Goal: Complete application form

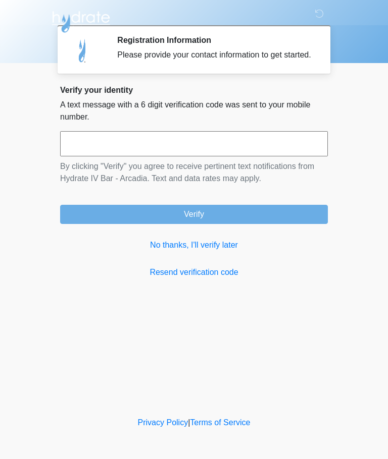
click at [182, 149] on input "text" at bounding box center [194, 143] width 268 height 25
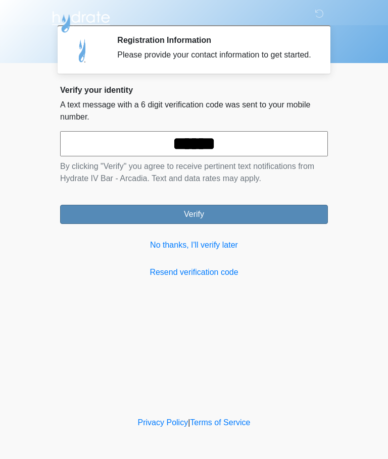
type input "******"
click at [244, 220] on button "Verify" at bounding box center [194, 214] width 268 height 19
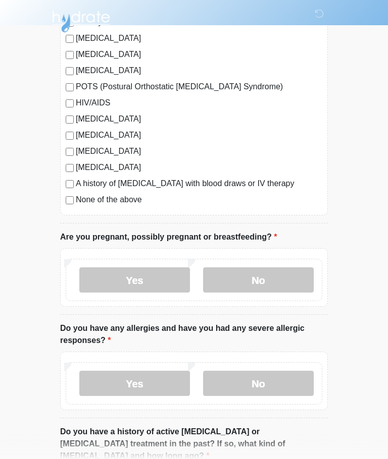
scroll to position [227, 0]
click at [279, 282] on label "No" at bounding box center [258, 280] width 111 height 25
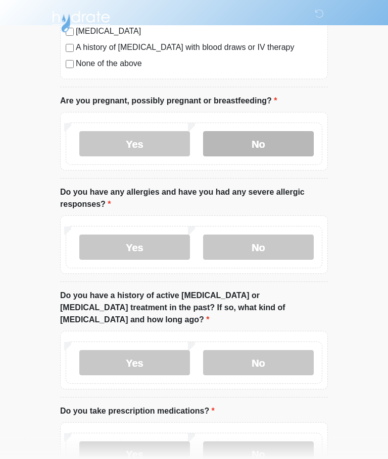
scroll to position [363, 0]
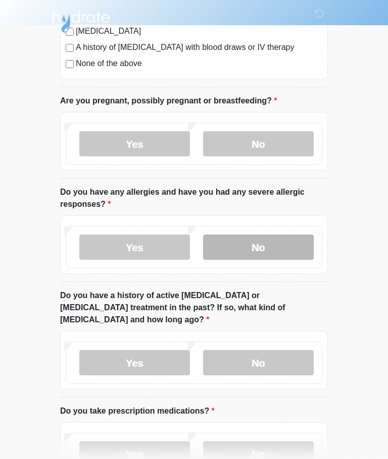
click at [292, 250] on label "No" at bounding box center [258, 247] width 111 height 25
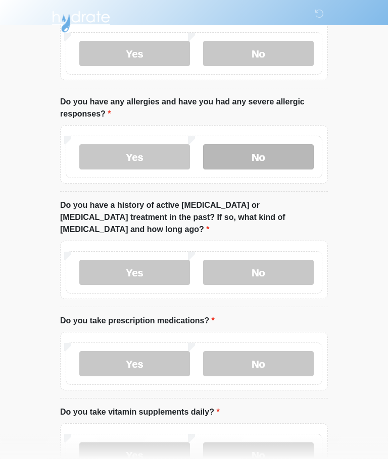
scroll to position [453, 0]
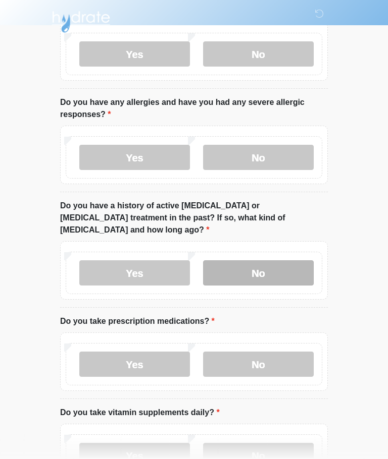
click at [286, 263] on label "No" at bounding box center [258, 272] width 111 height 25
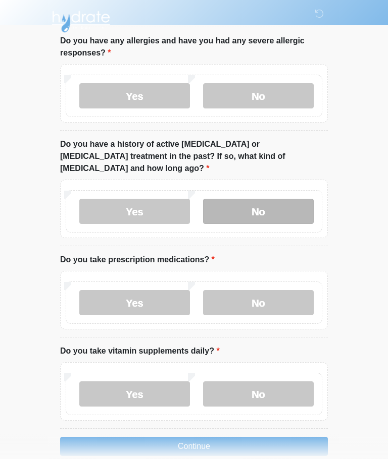
scroll to position [517, 0]
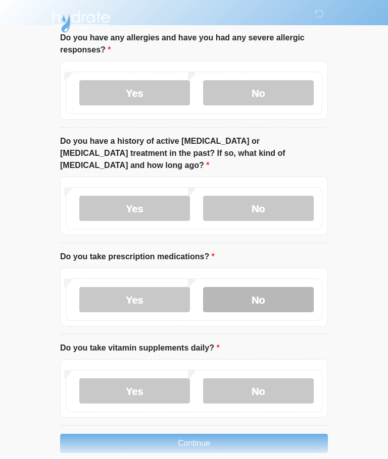
click at [284, 291] on label "No" at bounding box center [258, 299] width 111 height 25
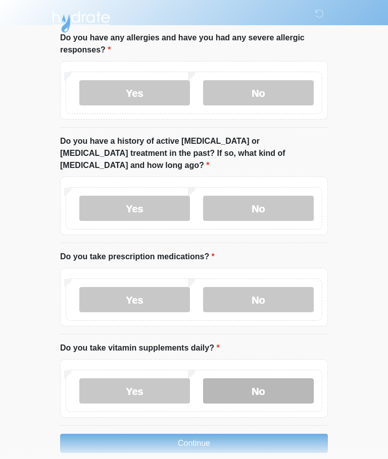
click at [287, 379] on label "No" at bounding box center [258, 391] width 111 height 25
click at [269, 436] on button "Continue" at bounding box center [194, 443] width 268 height 19
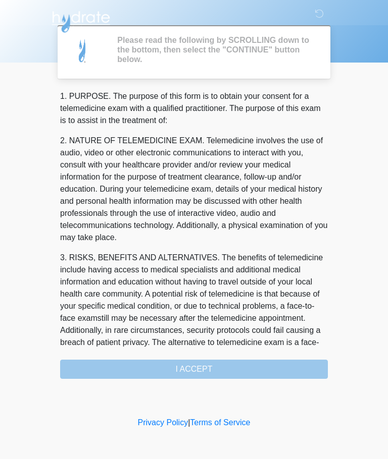
scroll to position [0, 0]
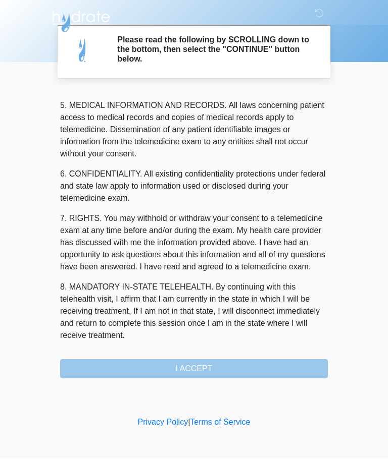
click at [242, 371] on div "1. PURPOSE. The purpose of this form is to obtain your consent for a telemedici…" at bounding box center [194, 234] width 268 height 289
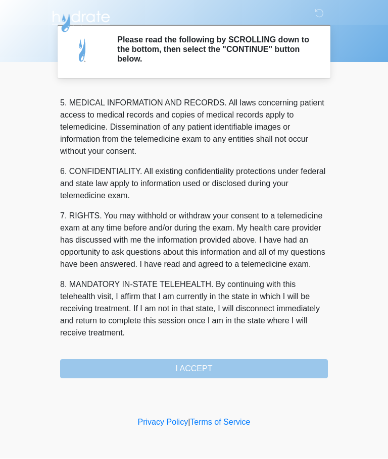
click at [242, 371] on div "1. PURPOSE. The purpose of this form is to obtain your consent for a telemedici…" at bounding box center [194, 234] width 268 height 289
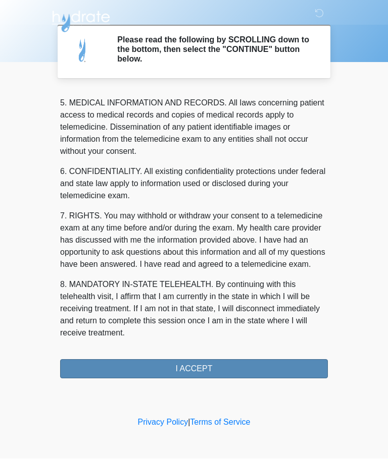
click at [221, 369] on button "I ACCEPT" at bounding box center [194, 369] width 268 height 19
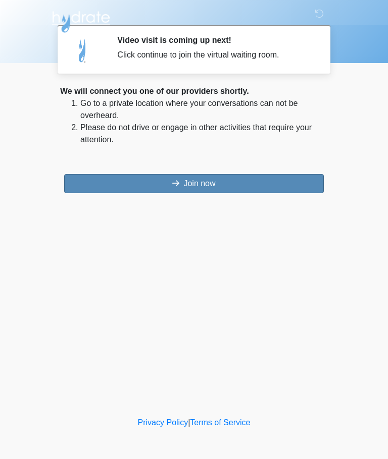
click at [249, 187] on button "Join now" at bounding box center [193, 183] width 259 height 19
